Goal: Find specific page/section: Find specific page/section

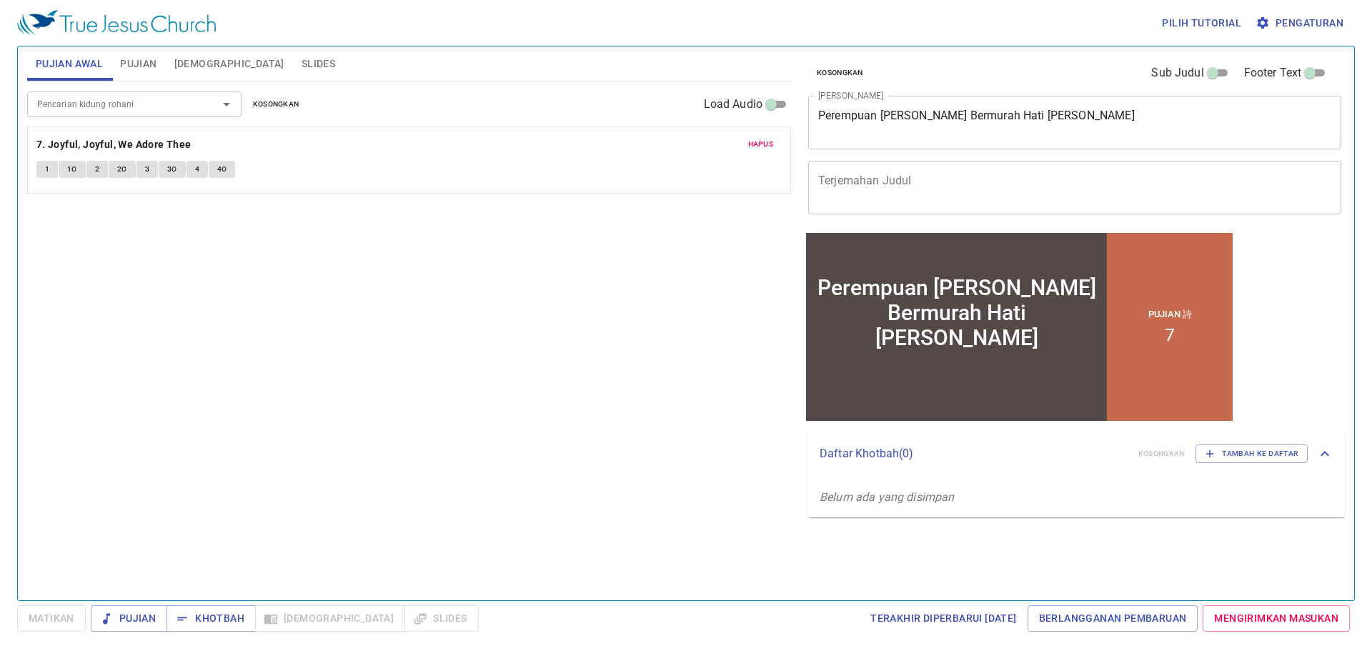
click at [150, 102] on input "Pencarian kidung rohani" at bounding box center [113, 104] width 164 height 16
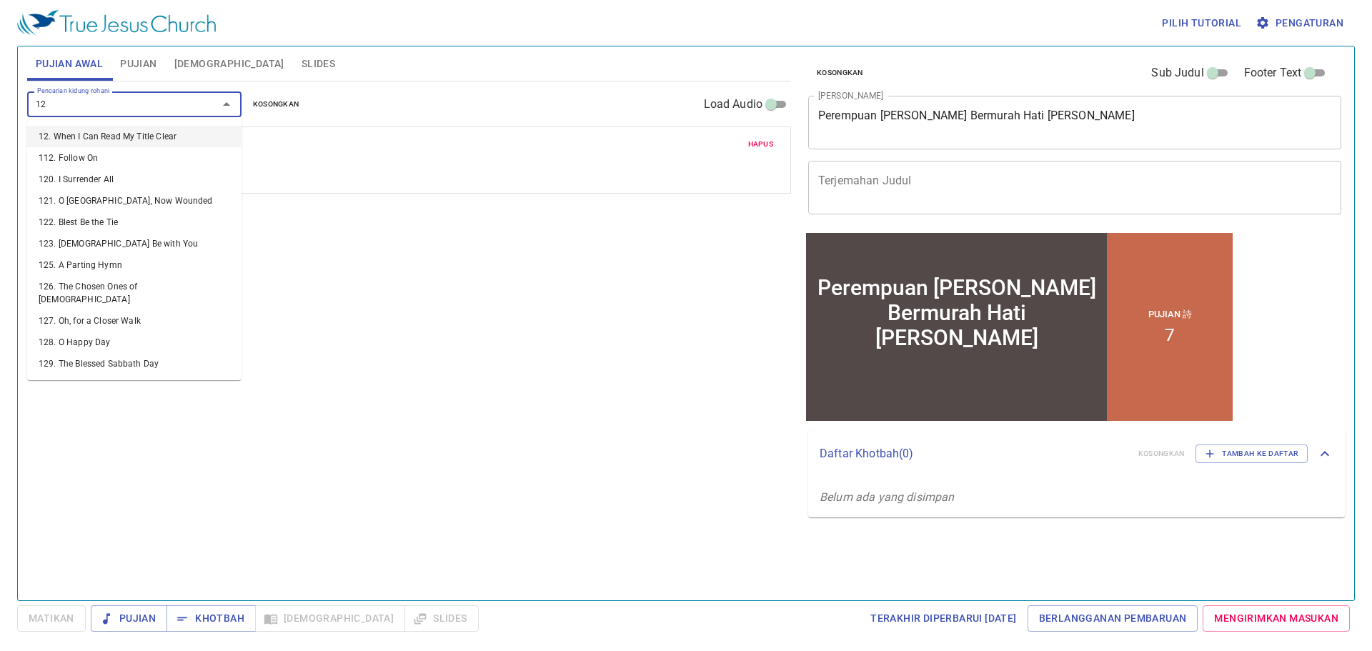
type input "122"
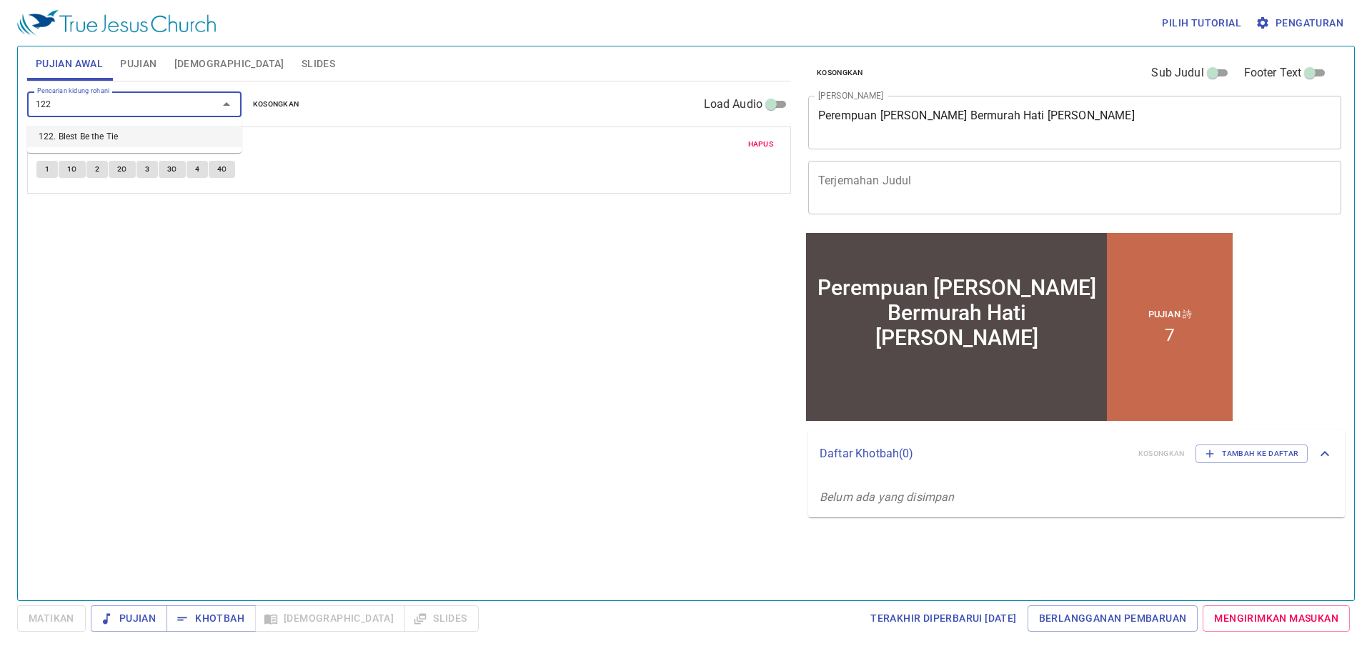
click at [146, 133] on li "122. Blest Be the Tie" at bounding box center [134, 136] width 214 height 21
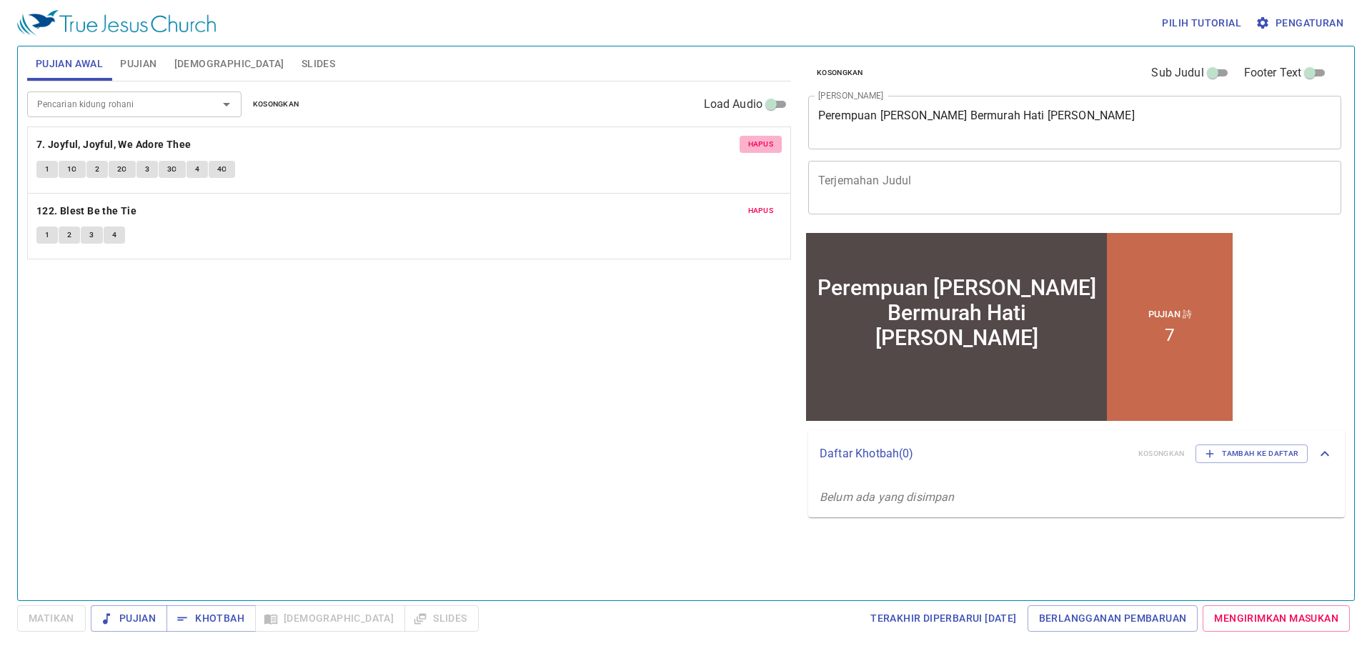
click at [763, 144] on span "Hapus" at bounding box center [761, 144] width 26 height 13
click at [81, 144] on b "122. Blest Be the Tie" at bounding box center [86, 145] width 100 height 18
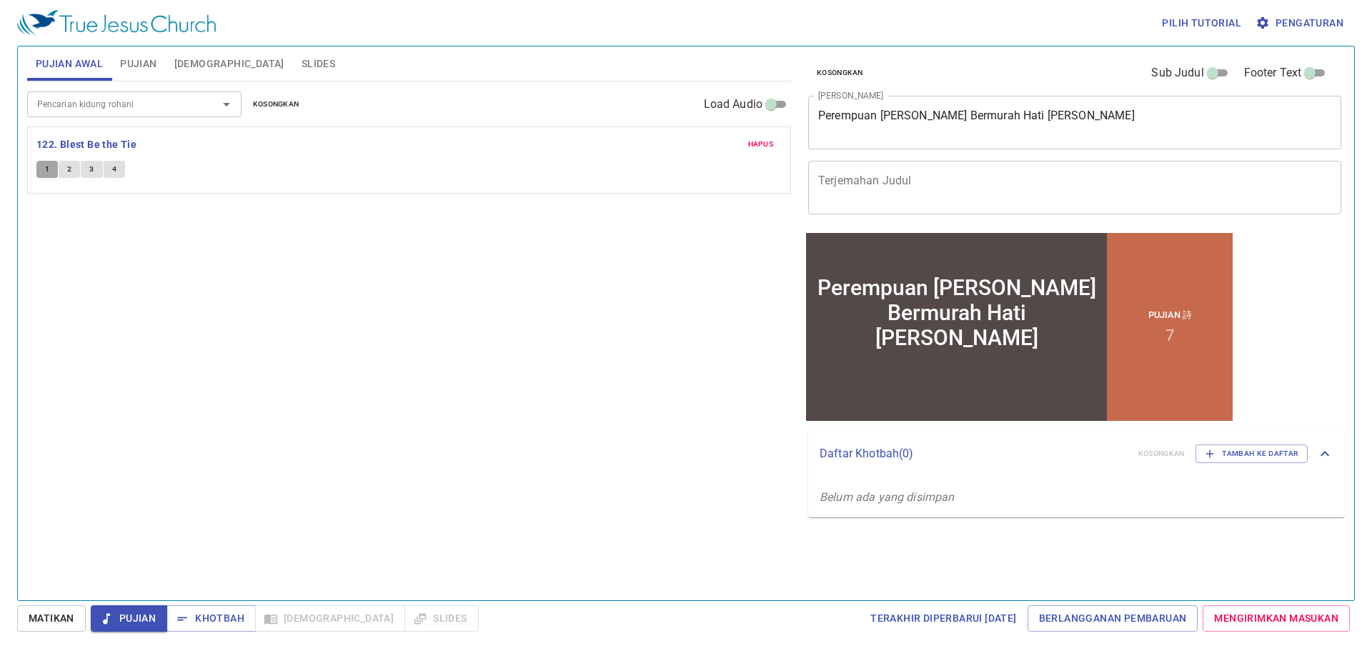
click at [47, 174] on span "1" at bounding box center [47, 169] width 4 height 13
click at [1294, 18] on span "Pengaturan" at bounding box center [1301, 23] width 85 height 18
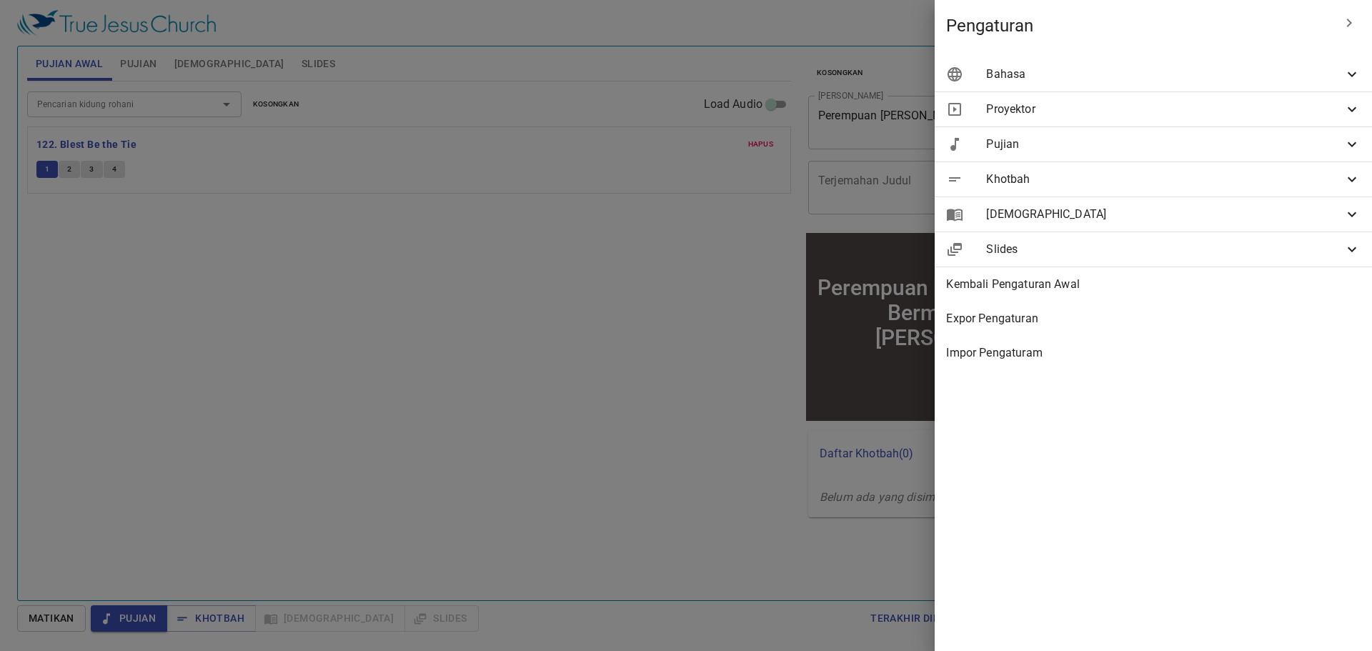
click at [1207, 81] on span "Bahasa" at bounding box center [1164, 74] width 357 height 17
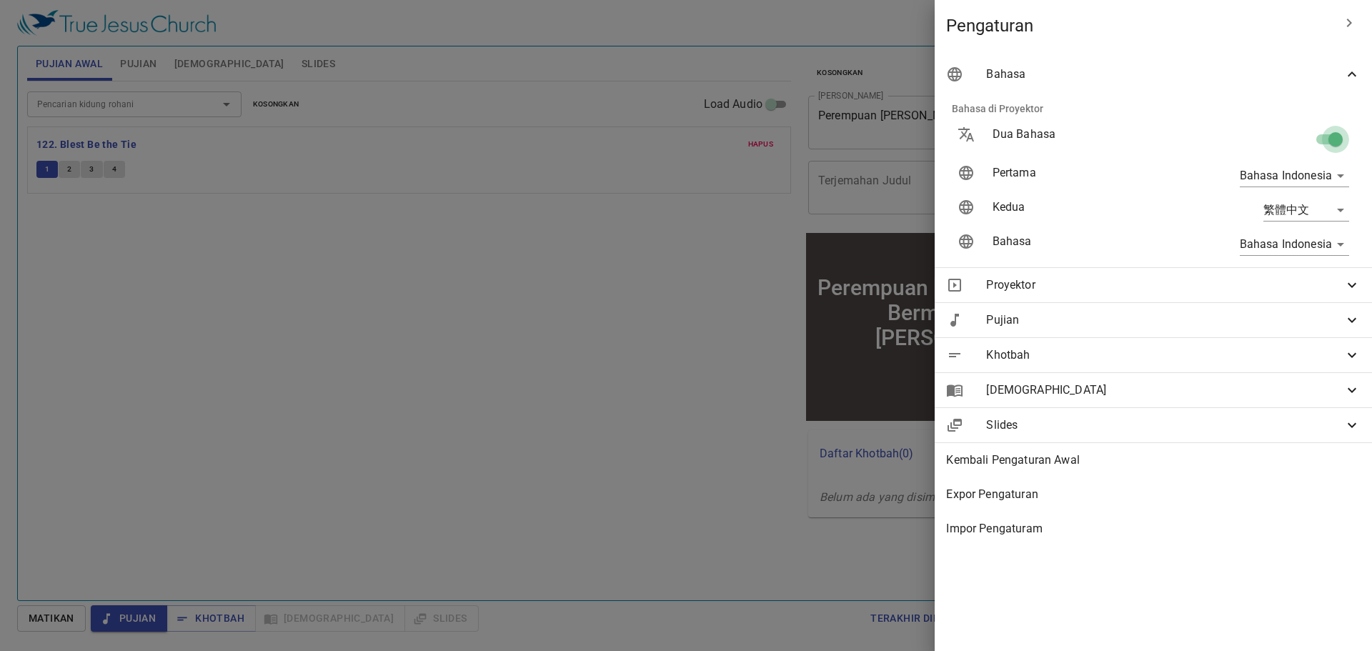
click at [1329, 139] on input "checkbox" at bounding box center [1335, 142] width 81 height 27
checkbox input "false"
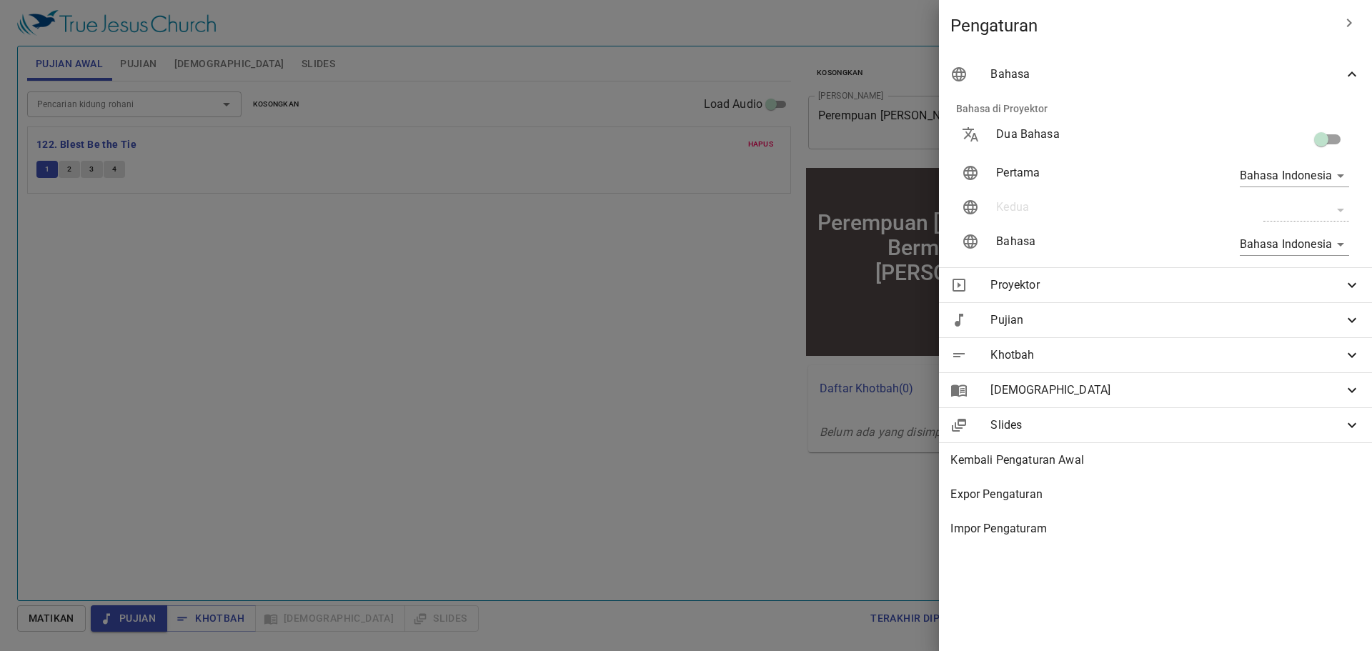
click at [687, 213] on div at bounding box center [686, 325] width 1372 height 651
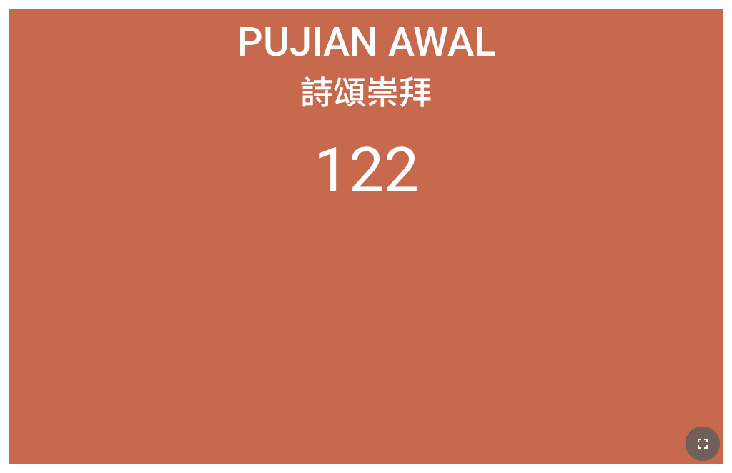
click at [571, 440] on icon "button" at bounding box center [703, 444] width 10 height 10
